Goal: Task Accomplishment & Management: Complete application form

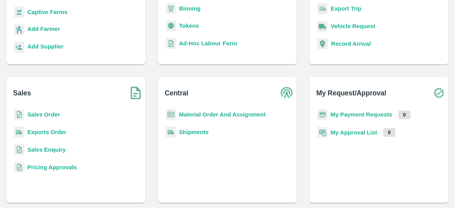
scroll to position [111, 0]
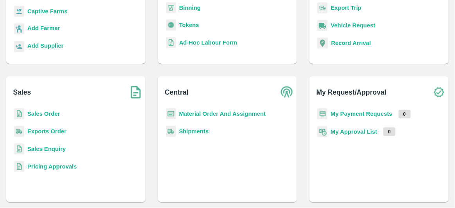
click at [55, 151] on b "Sales Enquiry" at bounding box center [46, 149] width 38 height 6
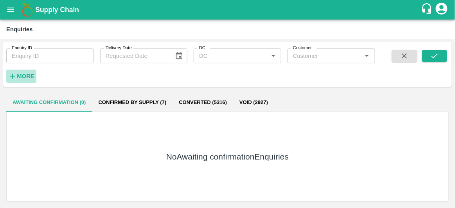
click at [22, 82] on button "More" at bounding box center [21, 76] width 30 height 13
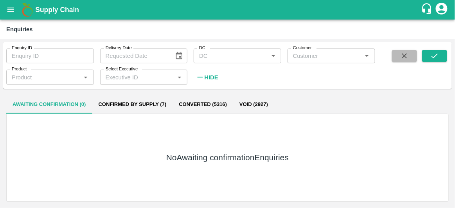
click at [413, 55] on button "button" at bounding box center [404, 56] width 25 height 12
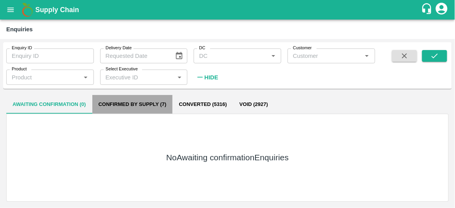
click at [161, 101] on button "Confirmed by supply (7)" at bounding box center [132, 104] width 81 height 19
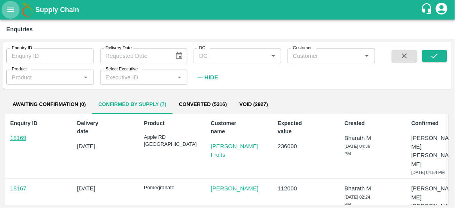
click at [3, 5] on button "open drawer" at bounding box center [11, 10] width 18 height 18
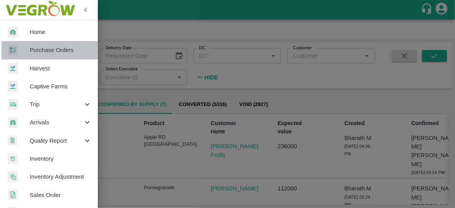
click at [59, 48] on span "Purchase Orders" at bounding box center [61, 50] width 62 height 9
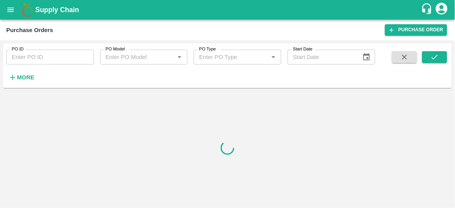
click at [83, 57] on input "PO ID" at bounding box center [50, 57] width 88 height 15
type input "14109"
click at [433, 54] on icon "submit" at bounding box center [434, 57] width 9 height 9
click at [50, 60] on input "PO ID" at bounding box center [50, 57] width 88 height 15
type input "72180"
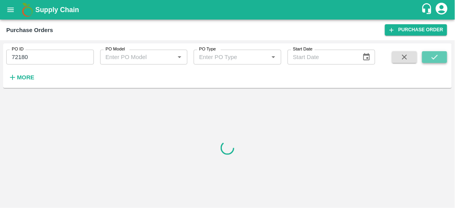
click at [436, 51] on button "submit" at bounding box center [434, 57] width 25 height 12
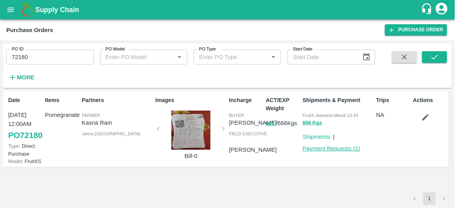
click at [347, 151] on link "Payment Requests ( 1 )" at bounding box center [332, 148] width 58 height 6
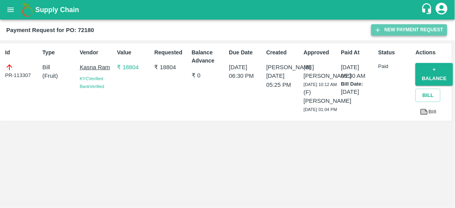
click at [411, 31] on button "New Payment Request" at bounding box center [409, 29] width 76 height 11
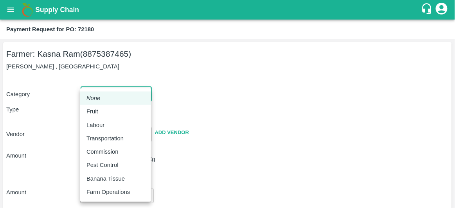
click at [113, 93] on body "Supply Chain Payment Request for PO: 72180 Farmer: Kasna Ram (8875387465) Khokh…" at bounding box center [227, 104] width 455 height 208
click at [110, 111] on div "Fruit" at bounding box center [115, 111] width 58 height 9
type input "1"
type input "Kasna Ram - 8875387465(Farmer)"
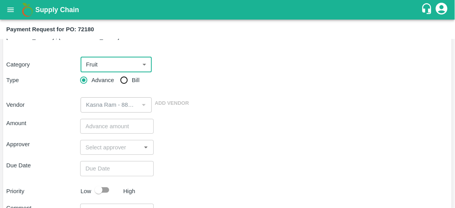
scroll to position [31, 0]
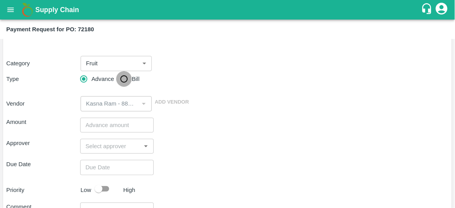
click at [122, 79] on input "Bill" at bounding box center [124, 79] width 16 height 16
radio input "true"
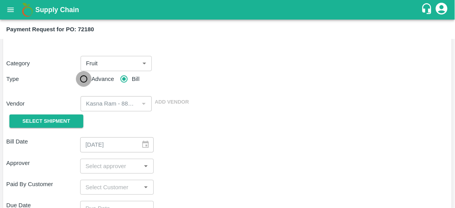
click at [82, 81] on input "Advance" at bounding box center [84, 79] width 16 height 16
radio input "true"
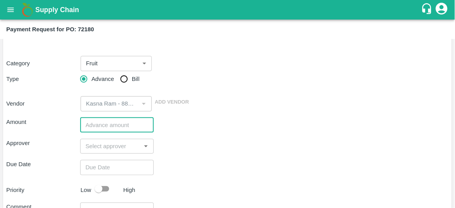
click at [112, 128] on input "number" at bounding box center [117, 125] width 74 height 15
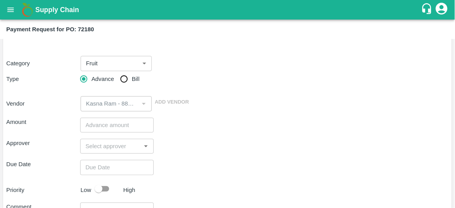
click at [262, 139] on div "Approver ​" at bounding box center [227, 146] width 442 height 15
click at [106, 142] on input "input" at bounding box center [111, 146] width 56 height 10
click at [210, 129] on div "Amount ​" at bounding box center [227, 125] width 442 height 15
type input "DD/MM/YYYY hh:mm aa"
click at [121, 167] on input "DD/MM/YYYY hh:mm aa" at bounding box center [114, 167] width 68 height 15
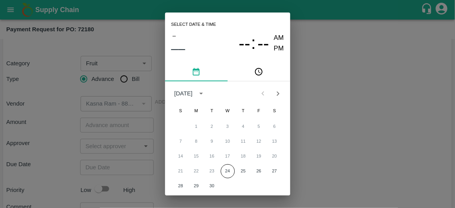
click at [343, 140] on div "Select date & time – –– -- : -- AM PM September 2025 S M T W T F S 1 2 3 4 5 6 …" at bounding box center [227, 104] width 455 height 208
type input "DD/MM/YYYY hh:mm aa"
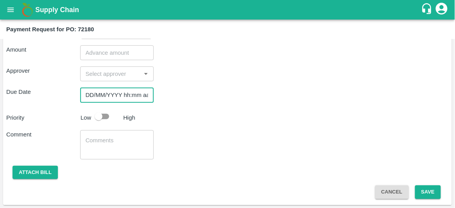
scroll to position [0, 0]
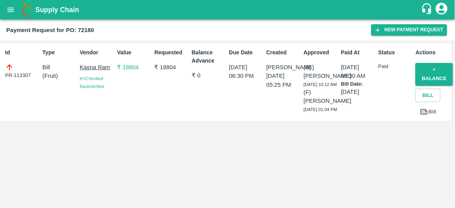
click at [7, 7] on icon "open drawer" at bounding box center [10, 9] width 9 height 9
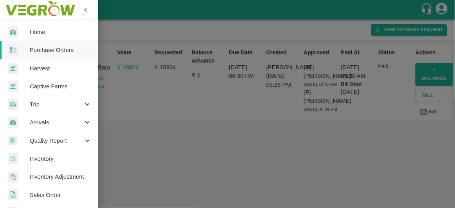
click at [58, 35] on span "Home" at bounding box center [61, 32] width 62 height 9
